Goal: Transaction & Acquisition: Purchase product/service

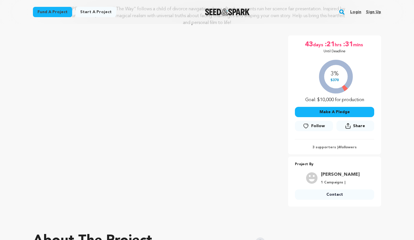
scroll to position [110, 0]
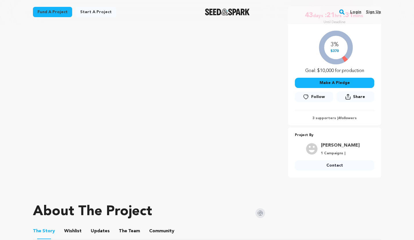
click at [335, 80] on button "Make A Pledge" at bounding box center [334, 83] width 79 height 10
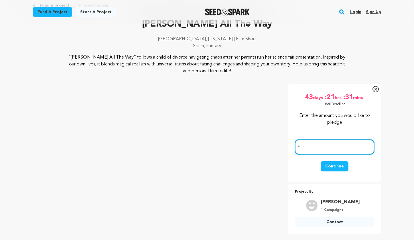
scroll to position [24, 0]
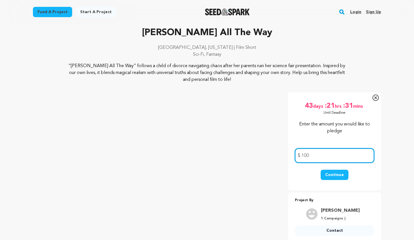
type input "100"
click at [339, 175] on button "Continue" at bounding box center [334, 175] width 28 height 10
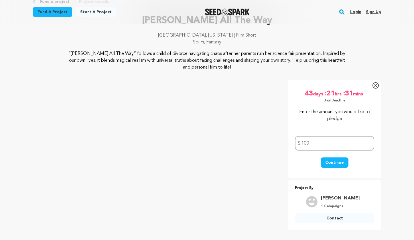
scroll to position [50, 0]
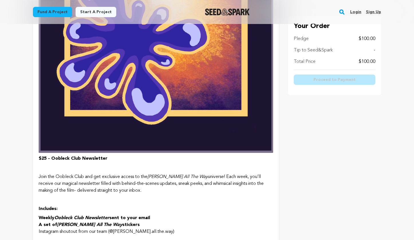
scroll to position [810, 0]
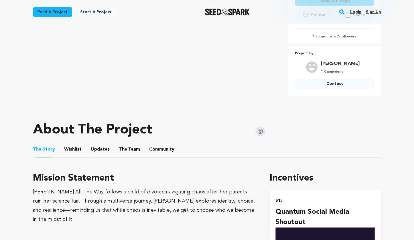
scroll to position [192, 0]
click at [155, 153] on button "Community" at bounding box center [162, 151] width 14 height 14
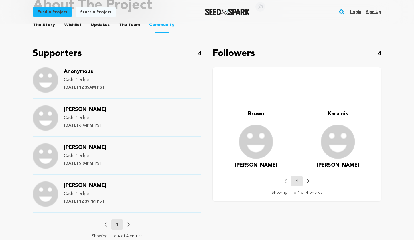
scroll to position [342, 0]
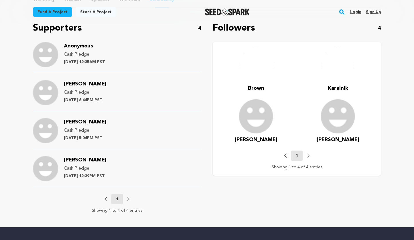
click at [260, 37] on div "Followers 4 Brown Karalnik Franco Ilona" at bounding box center [297, 117] width 168 height 192
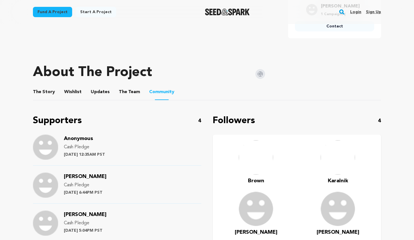
scroll to position [245, 0]
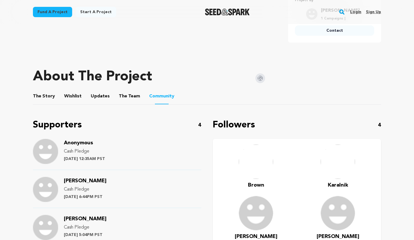
click at [47, 97] on button "The Story" at bounding box center [44, 98] width 14 height 14
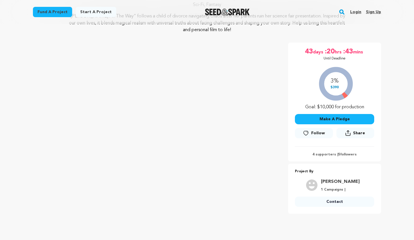
scroll to position [65, 0]
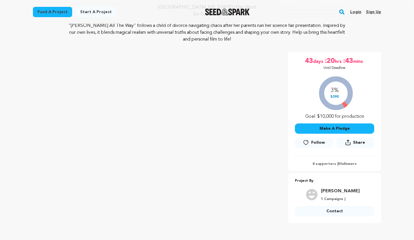
drag, startPoint x: 332, startPoint y: 95, endPoint x: 355, endPoint y: 95, distance: 22.6
click at [355, 95] on div "3% $390 Goal: $10,000 for production" at bounding box center [334, 96] width 79 height 47
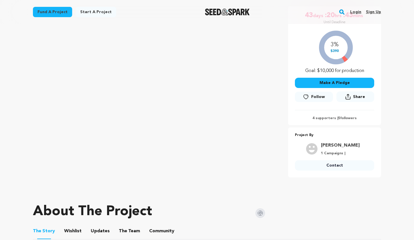
scroll to position [281, 0]
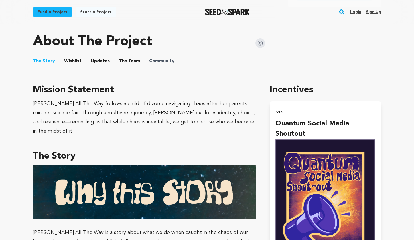
click at [165, 59] on span "Community" at bounding box center [161, 61] width 25 height 7
click at [164, 61] on button "Community" at bounding box center [162, 63] width 14 height 14
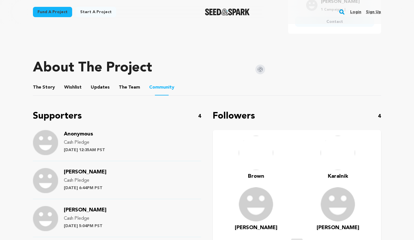
scroll to position [189, 0]
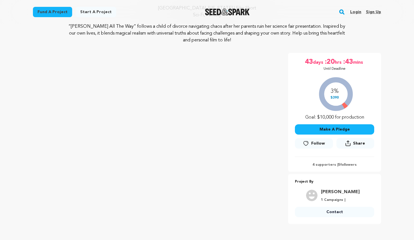
scroll to position [13, 0]
